Goal: Information Seeking & Learning: Check status

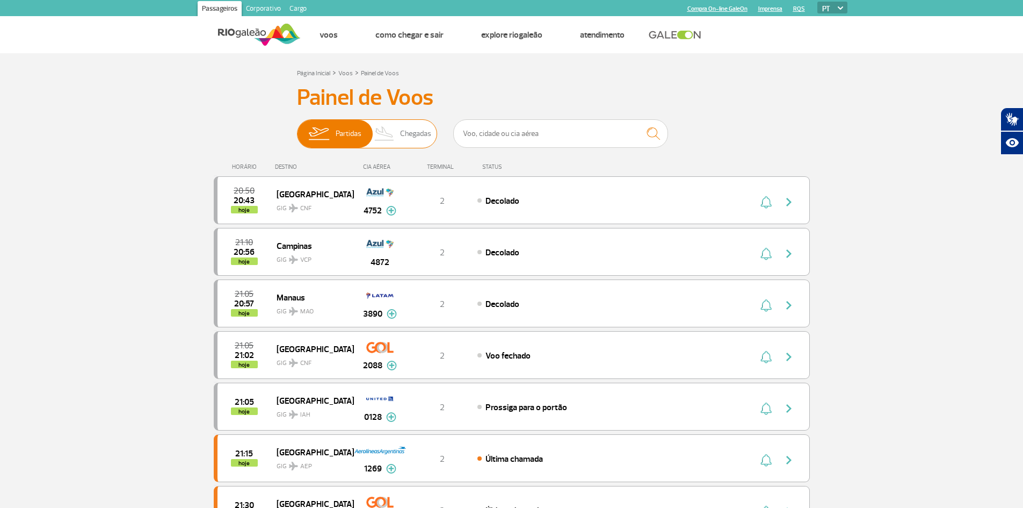
click at [413, 127] on span "Chegadas" at bounding box center [415, 134] width 31 height 28
click at [297, 128] on input "Partidas Chegadas" at bounding box center [297, 128] width 0 height 0
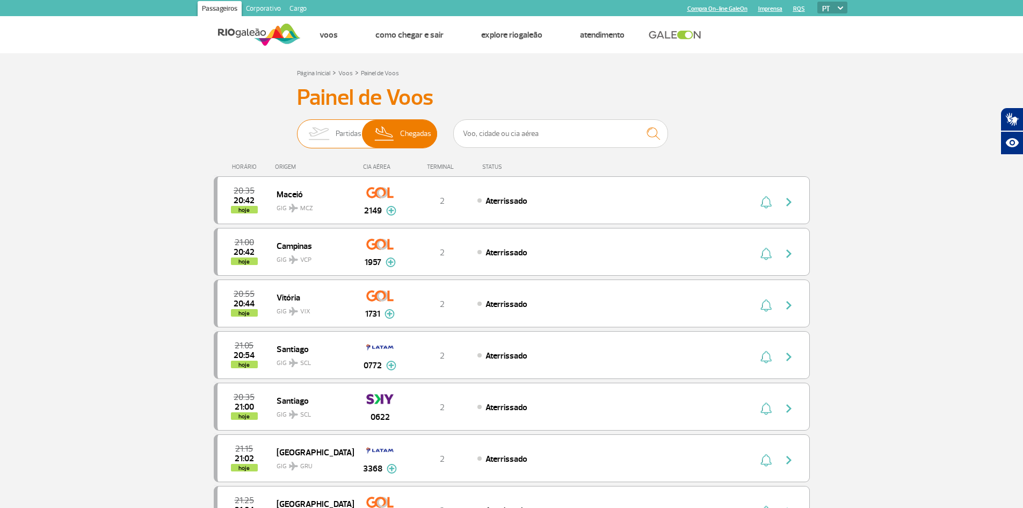
click at [331, 126] on img at bounding box center [319, 134] width 34 height 28
click at [297, 128] on input "Partidas Chegadas" at bounding box center [297, 128] width 0 height 0
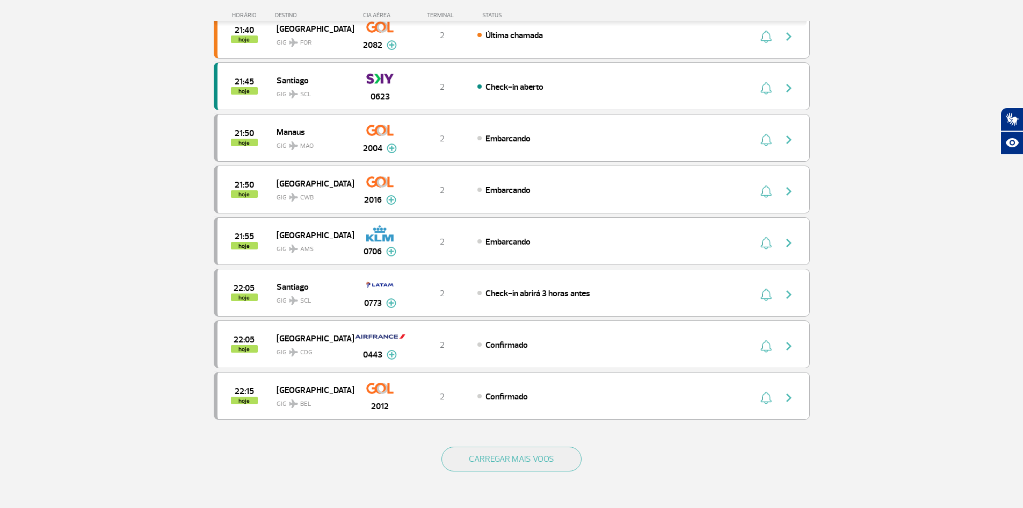
scroll to position [806, 0]
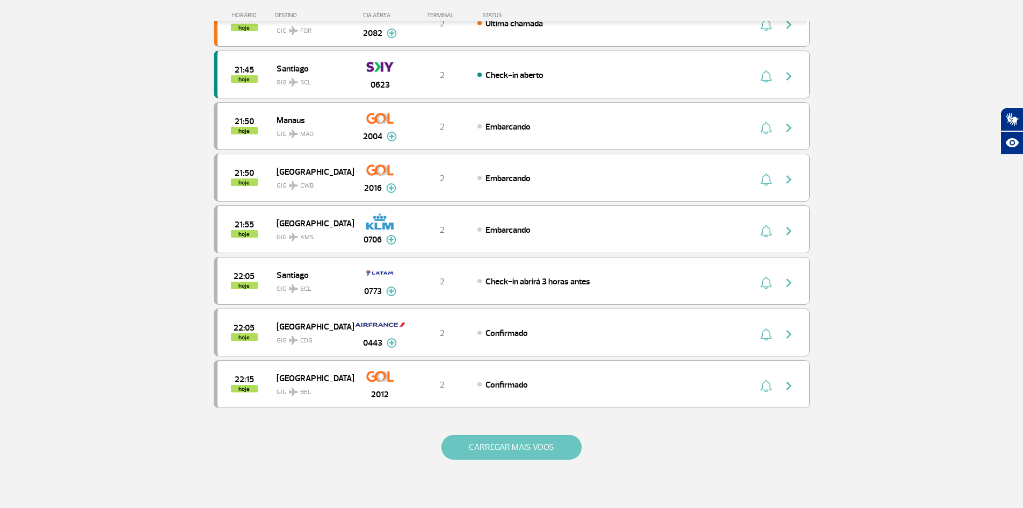
click at [482, 451] on button "CARREGAR MAIS VOOS" at bounding box center [511, 446] width 140 height 25
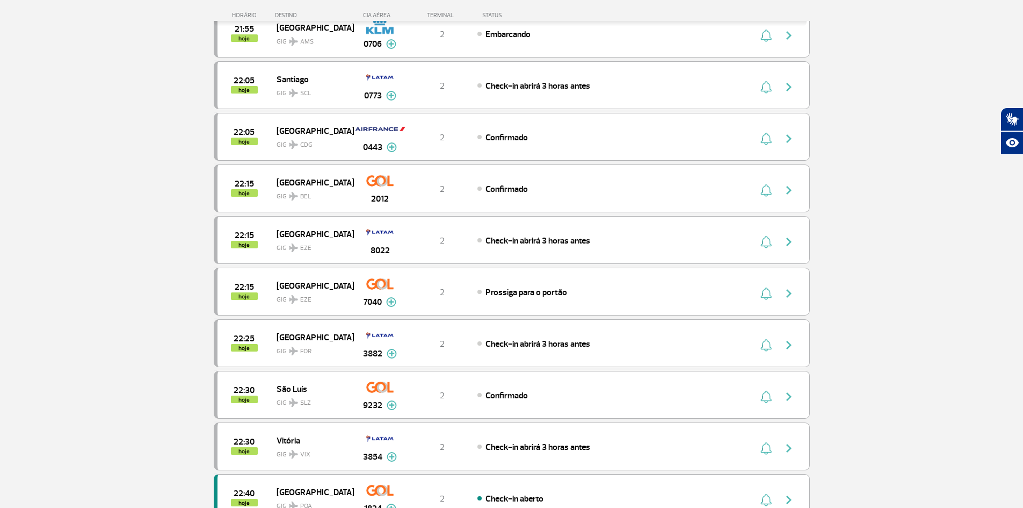
scroll to position [913, 0]
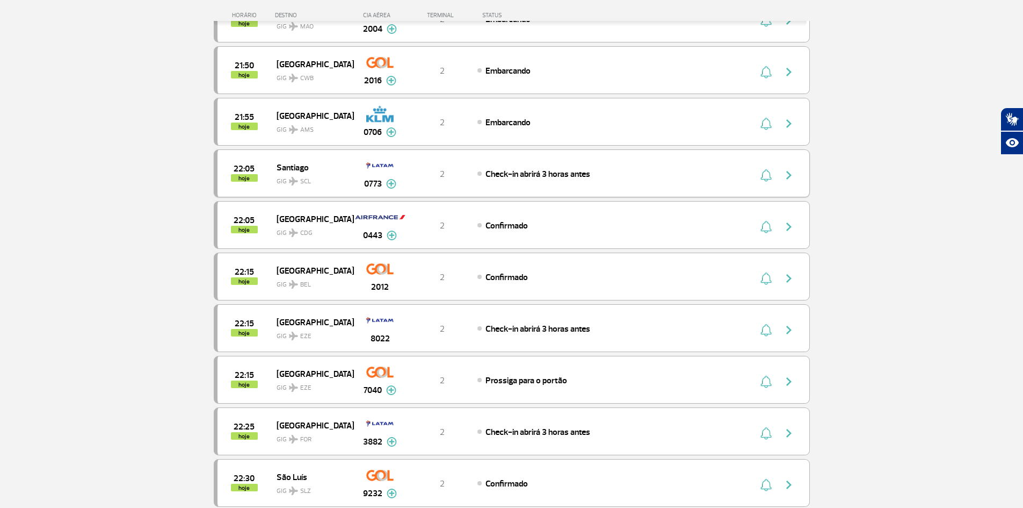
click at [607, 173] on div "Check-in abrirá 3 horas antes" at bounding box center [595, 174] width 237 height 12
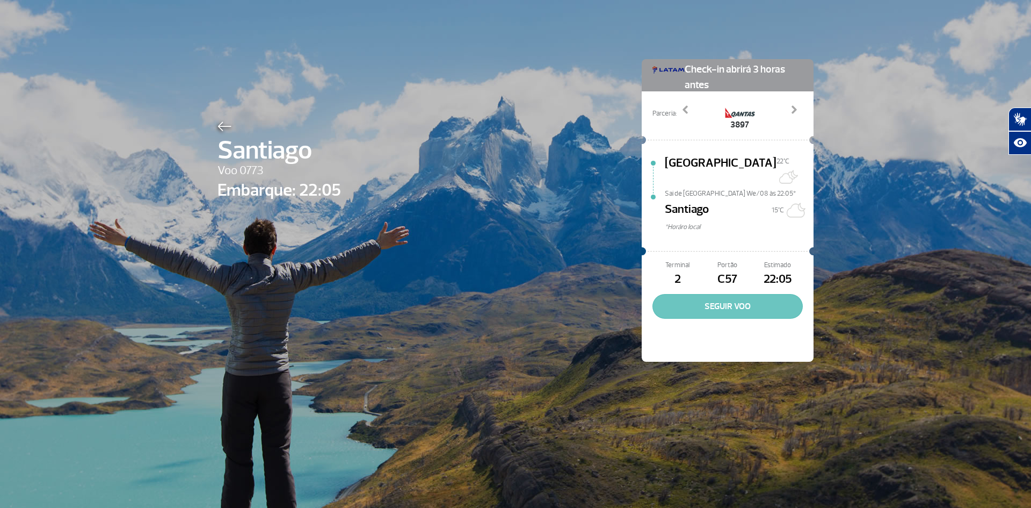
click at [665, 294] on button "SEGUIR VOO" at bounding box center [728, 306] width 150 height 25
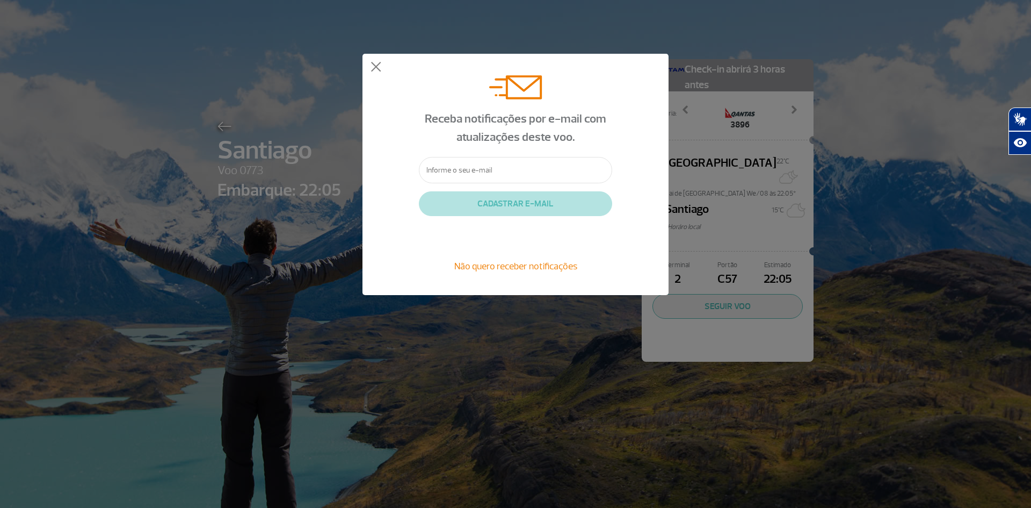
click at [497, 265] on span "Não quero receber notificações" at bounding box center [515, 266] width 123 height 12
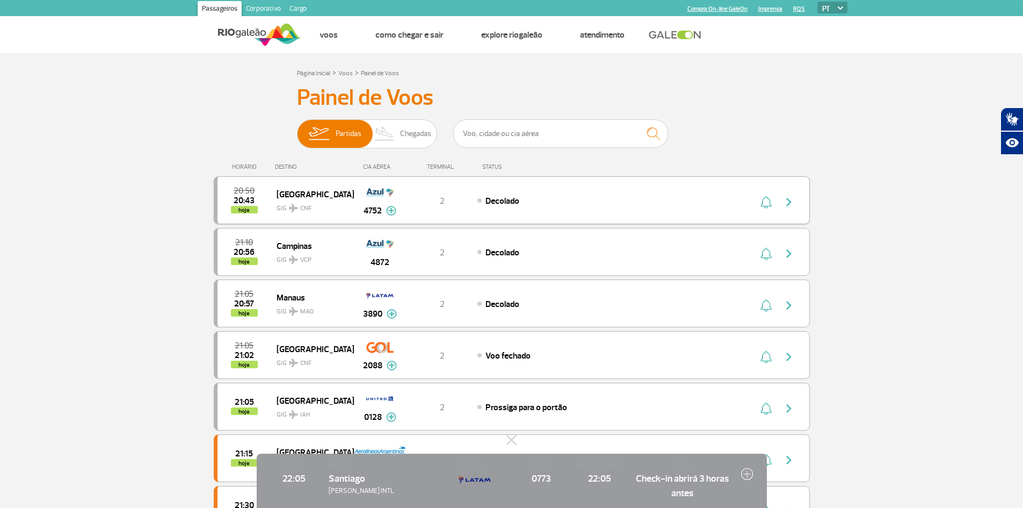
click at [522, 202] on div "Decolado" at bounding box center [595, 200] width 237 height 12
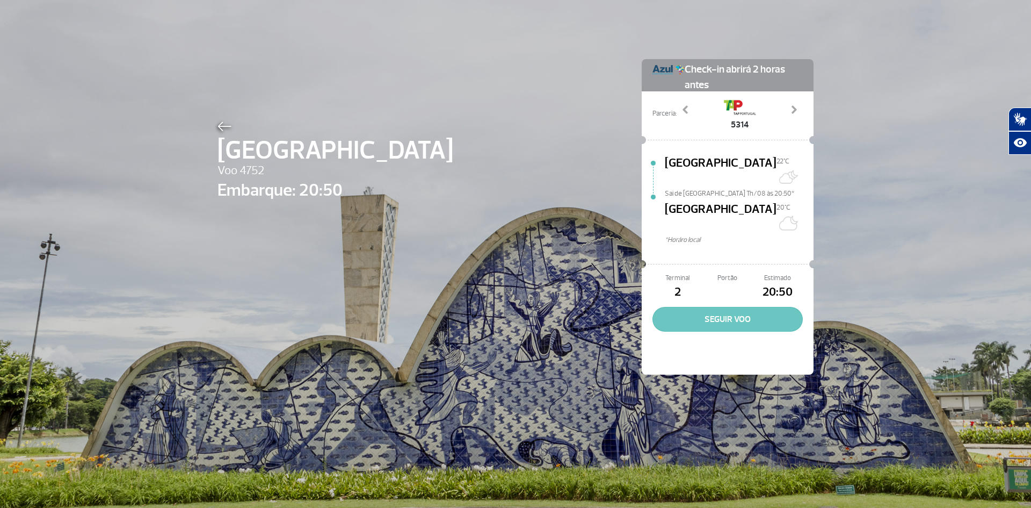
click at [733, 307] on button "SEGUIR VOO" at bounding box center [728, 319] width 150 height 25
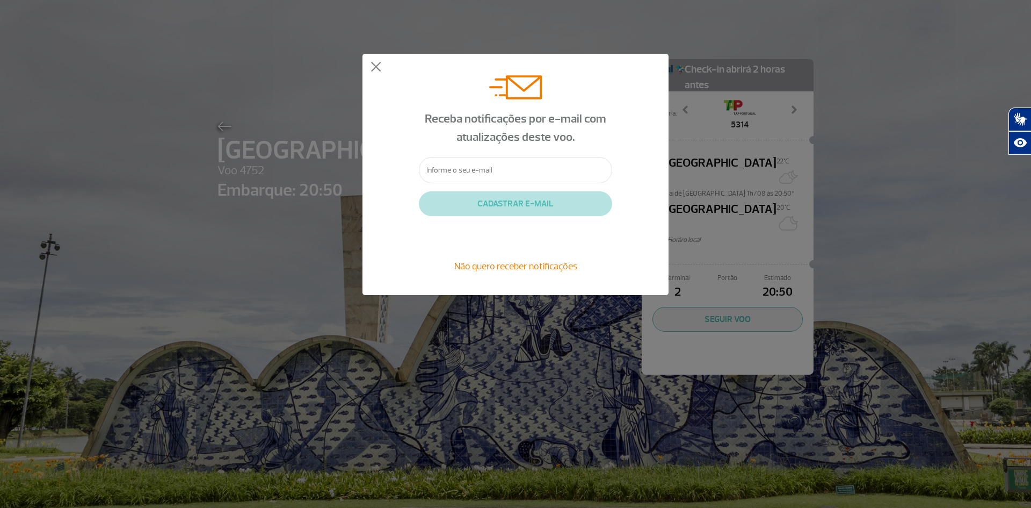
click at [527, 269] on span "Não quero receber notificações" at bounding box center [515, 266] width 123 height 12
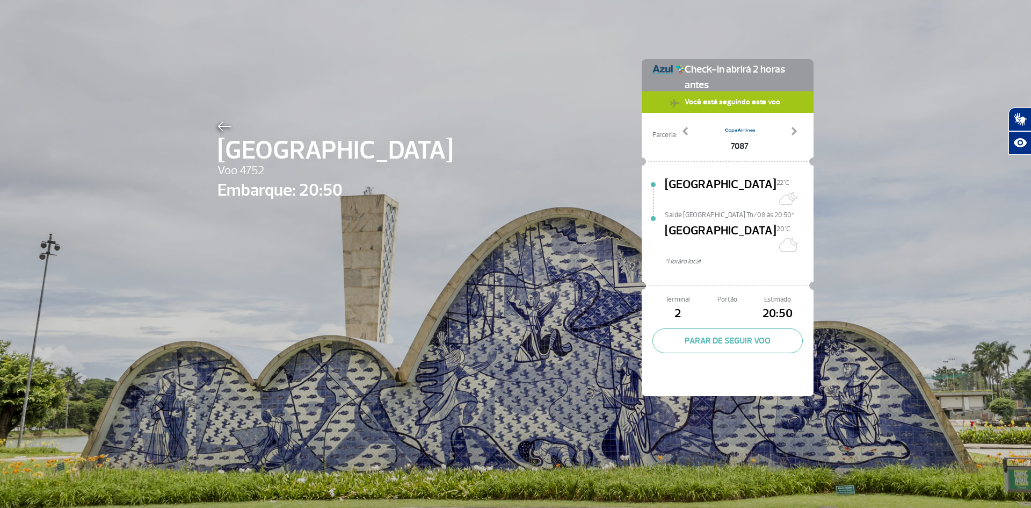
click at [731, 128] on img at bounding box center [740, 128] width 32 height 21
click at [219, 128] on img at bounding box center [225, 126] width 14 height 10
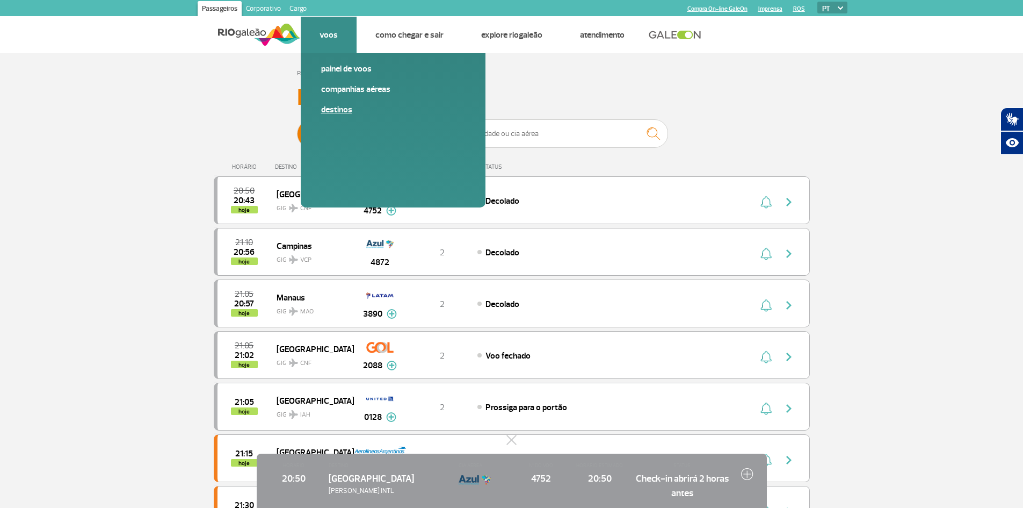
click at [337, 111] on link "Destinos" at bounding box center [393, 110] width 144 height 12
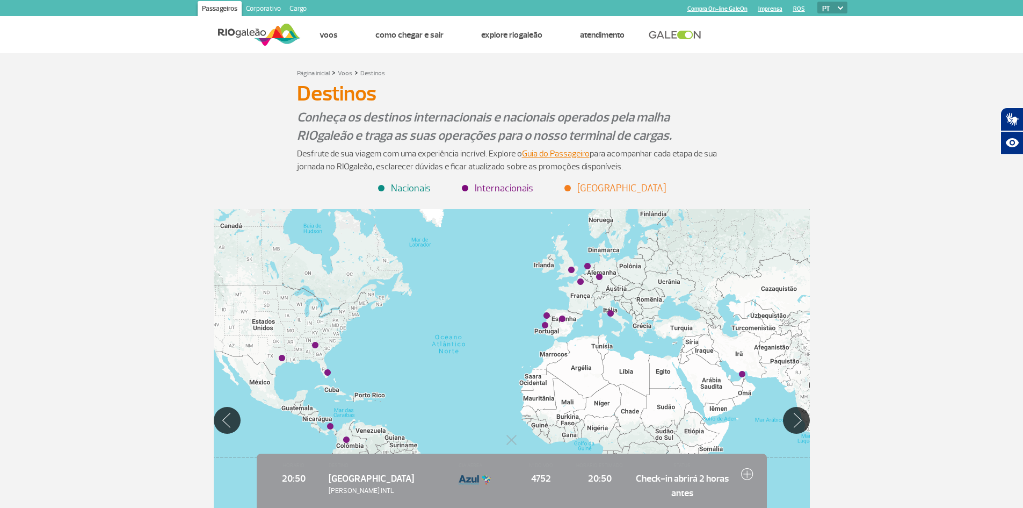
click at [235, 38] on img at bounding box center [259, 34] width 83 height 26
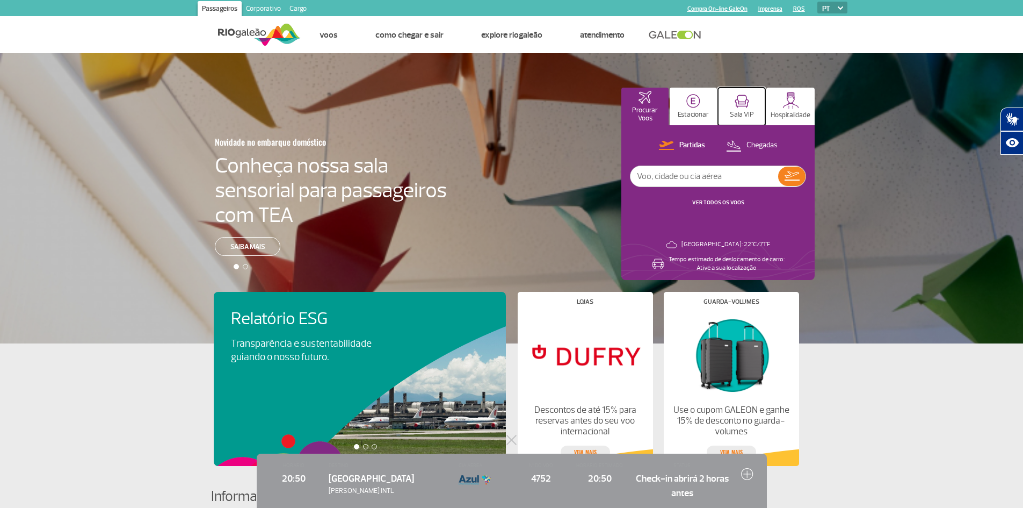
click at [729, 113] on button "Sala VIP" at bounding box center [741, 107] width 47 height 38
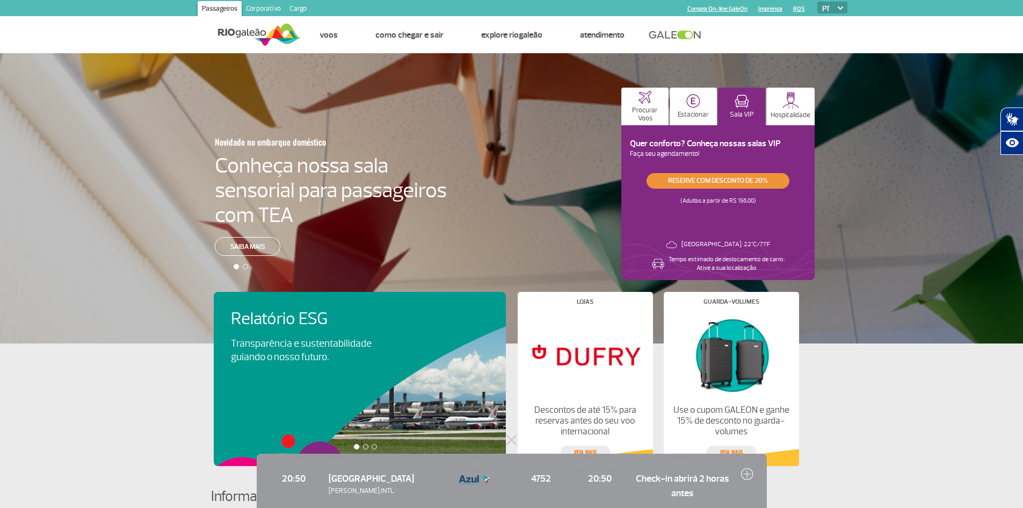
click at [698, 180] on link "Reserve com desconto de 20%" at bounding box center [718, 181] width 143 height 16
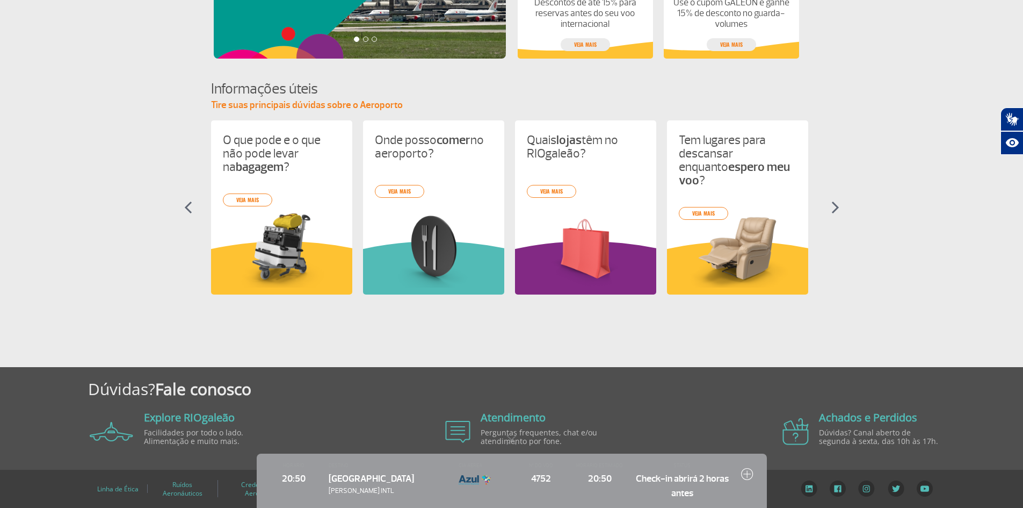
scroll to position [408, 0]
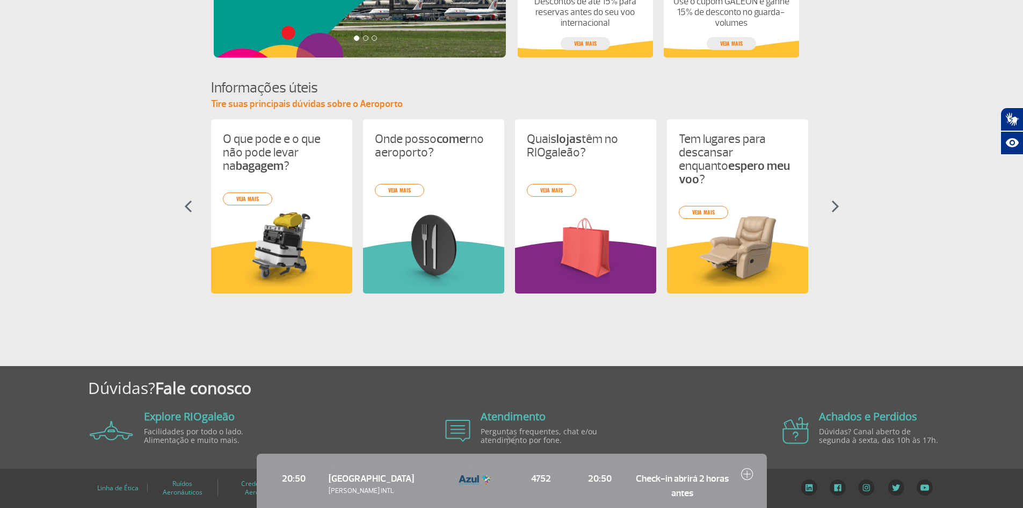
click at [243, 196] on div "O que pode e o que não pode levar na bagagem ? veja mais Onde posso comer no ae…" at bounding box center [512, 215] width 602 height 193
click at [251, 223] on img at bounding box center [282, 247] width 118 height 77
click at [256, 193] on link "veja mais" at bounding box center [247, 198] width 49 height 13
